Goal: Navigation & Orientation: Find specific page/section

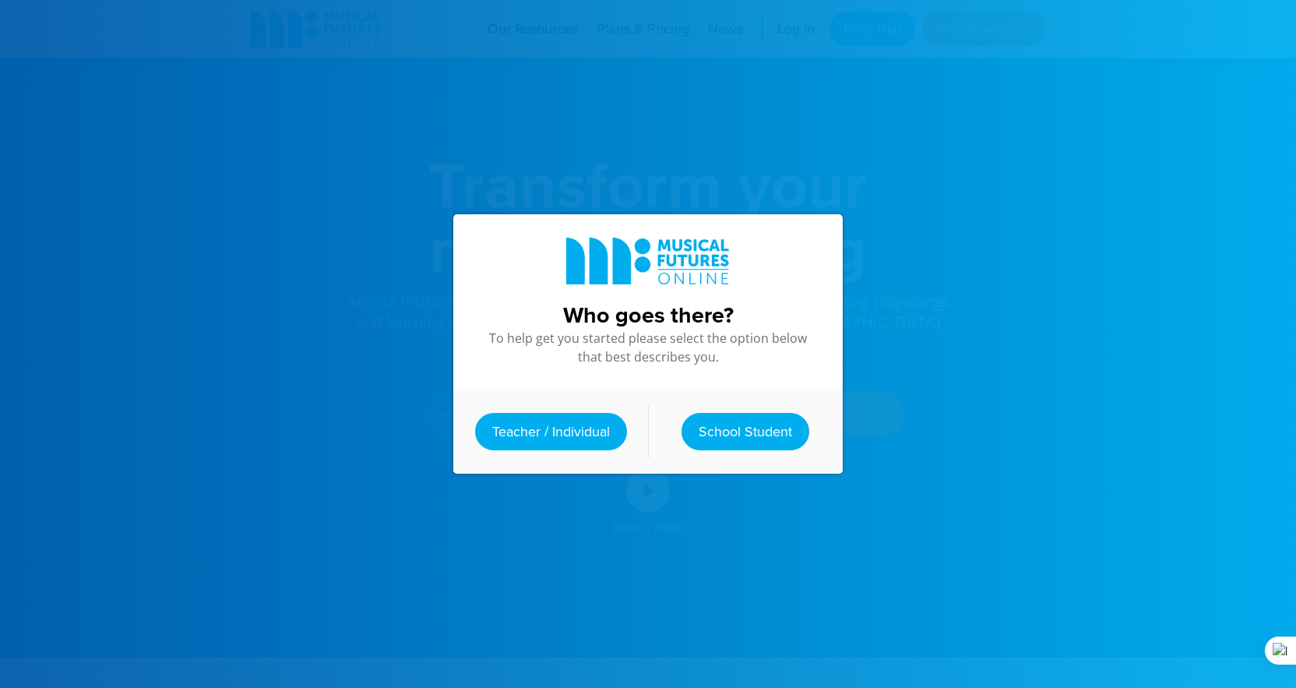
scroll to position [47512, 0]
click at [750, 411] on div "Teacher / Individual School Student" at bounding box center [648, 432] width 390 height 84
click at [750, 431] on link "School Student" at bounding box center [746, 431] width 128 height 37
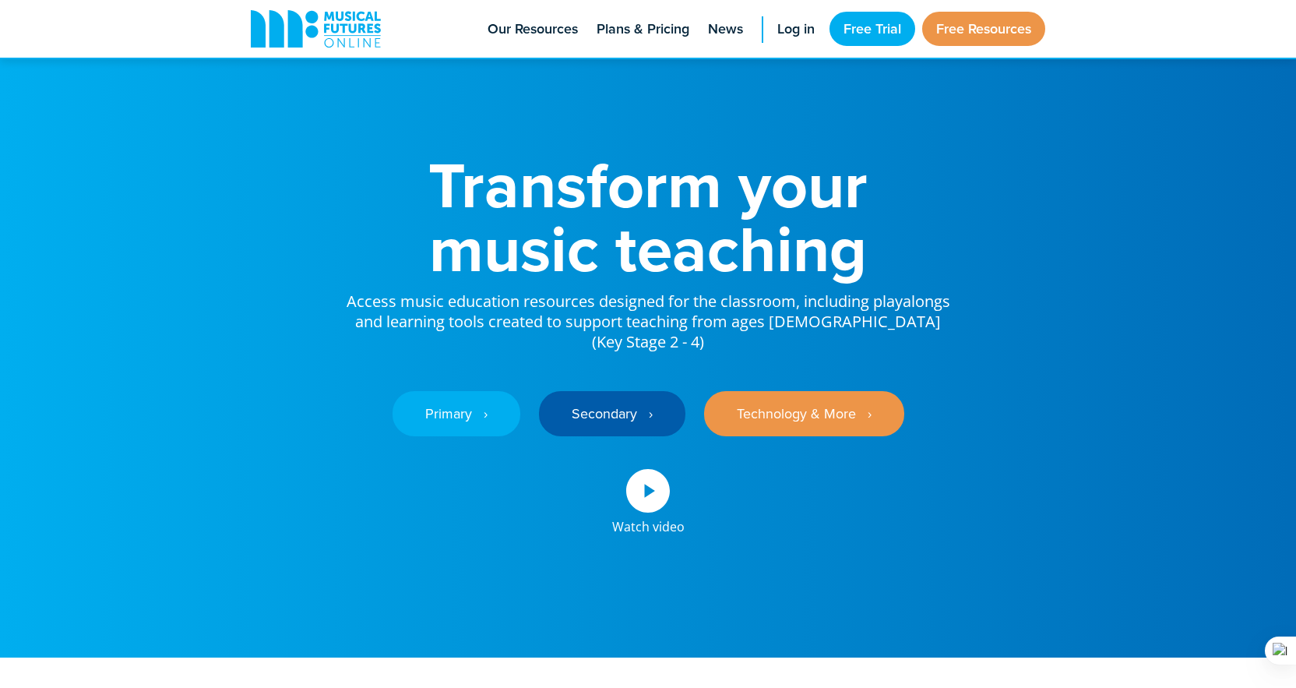
scroll to position [29423, 0]
click at [559, 399] on link "Secondary ‎‏‏‎ ‎ ›" at bounding box center [612, 413] width 146 height 45
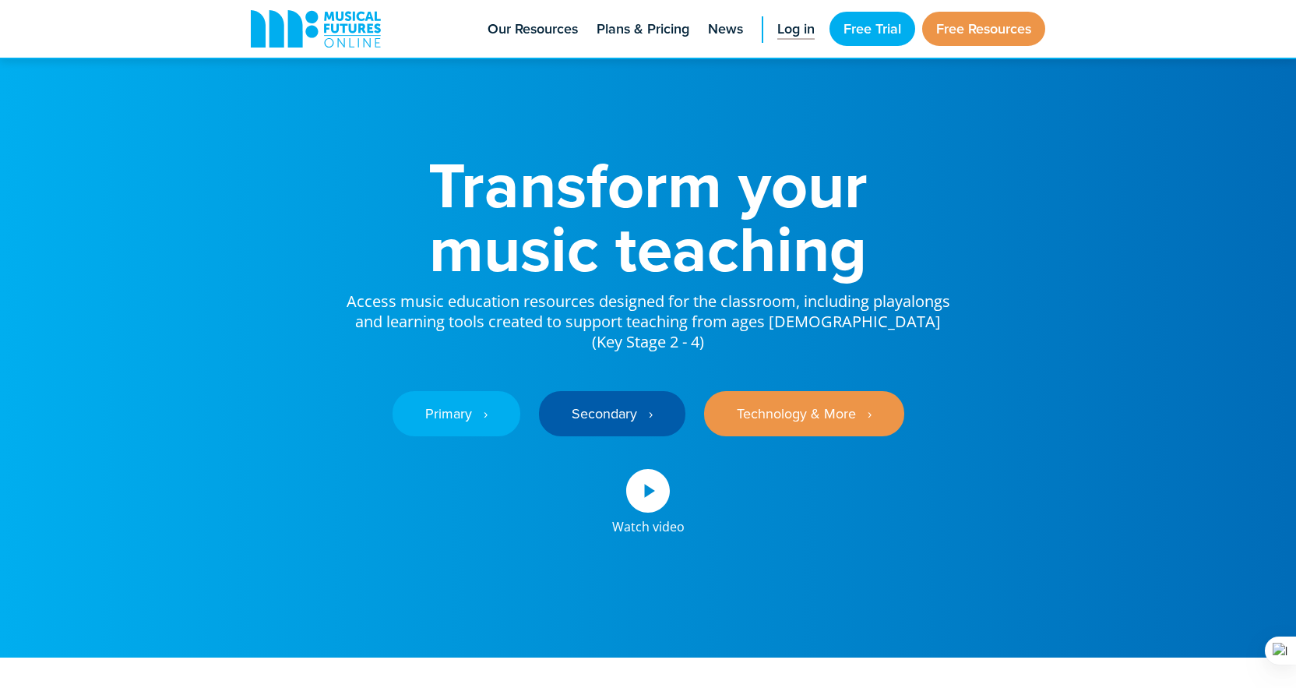
click at [792, 30] on span "Log in" at bounding box center [796, 29] width 37 height 21
